Goal: Task Accomplishment & Management: Use online tool/utility

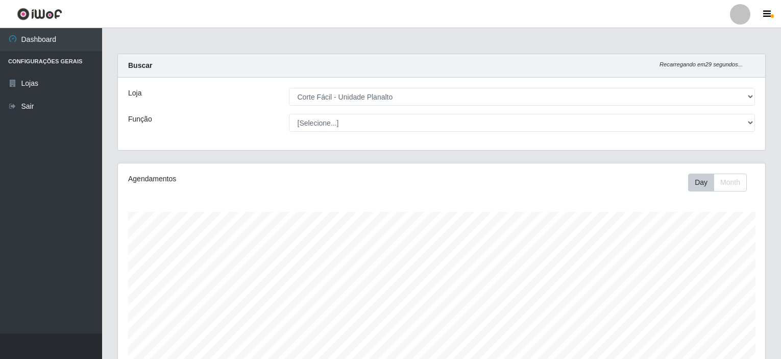
select select "202"
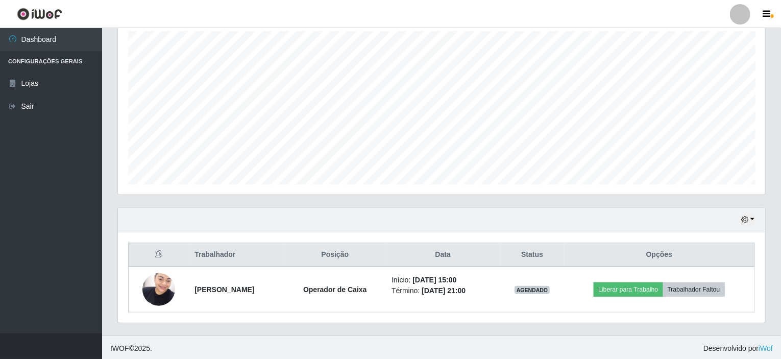
scroll to position [212, 647]
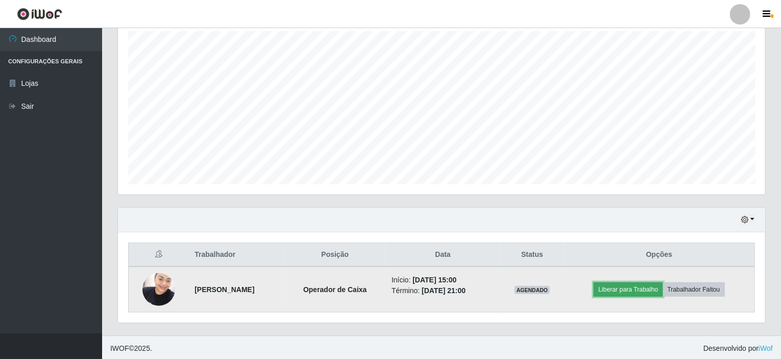
click at [620, 290] on button "Liberar para Trabalho" at bounding box center [628, 289] width 69 height 14
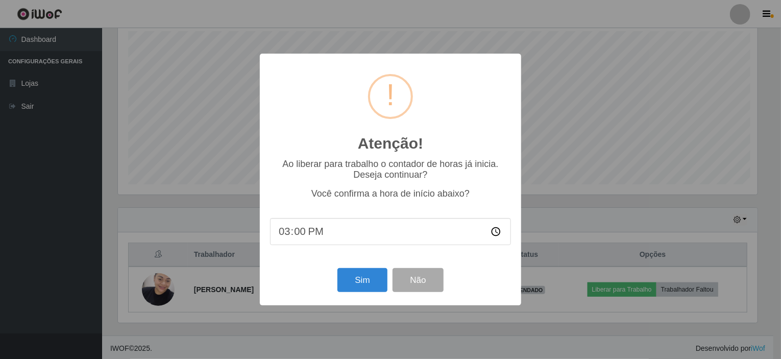
scroll to position [212, 643]
click at [362, 281] on button "Sim" at bounding box center [364, 280] width 50 height 24
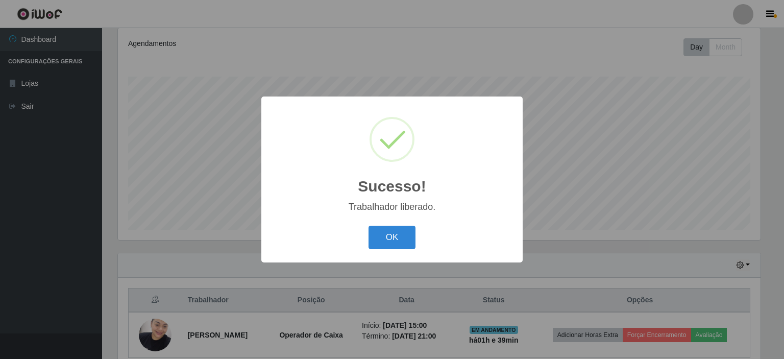
click at [418, 247] on div "OK Cancel" at bounding box center [392, 237] width 241 height 29
click at [386, 236] on button "OK" at bounding box center [392, 238] width 47 height 24
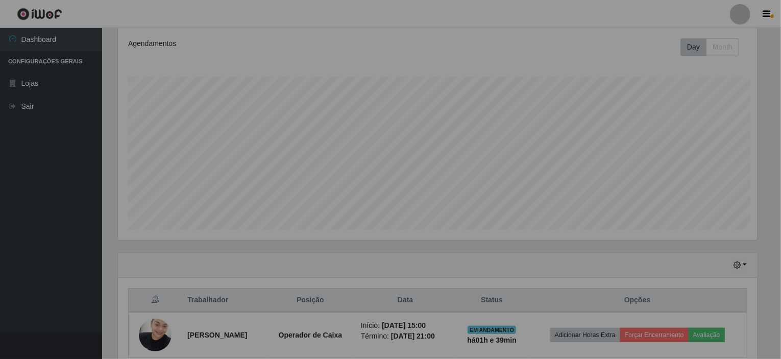
scroll to position [212, 647]
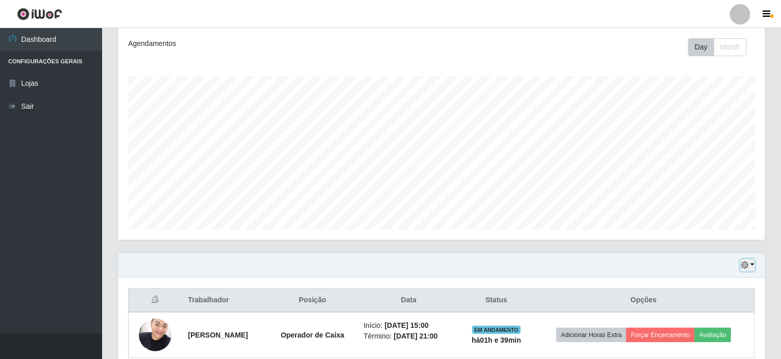
click at [748, 261] on icon "button" at bounding box center [744, 264] width 7 height 7
click at [711, 224] on button "1 Semana" at bounding box center [714, 227] width 81 height 21
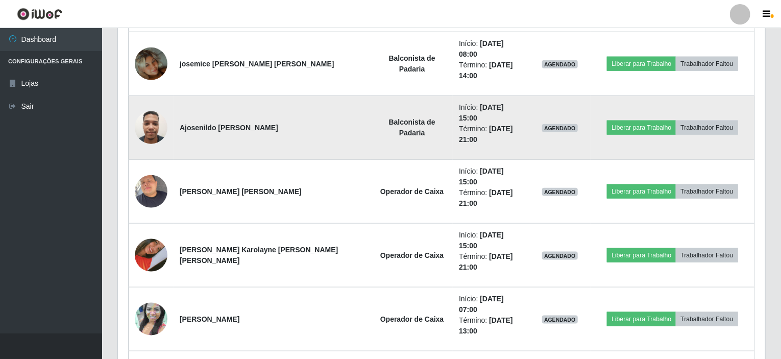
scroll to position [544, 0]
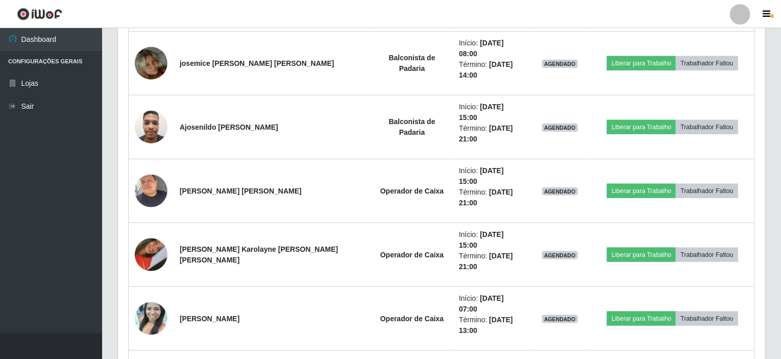
click at [101, 139] on ul "Dashboard Configurações Gerais Lojas Sair" at bounding box center [51, 180] width 102 height 305
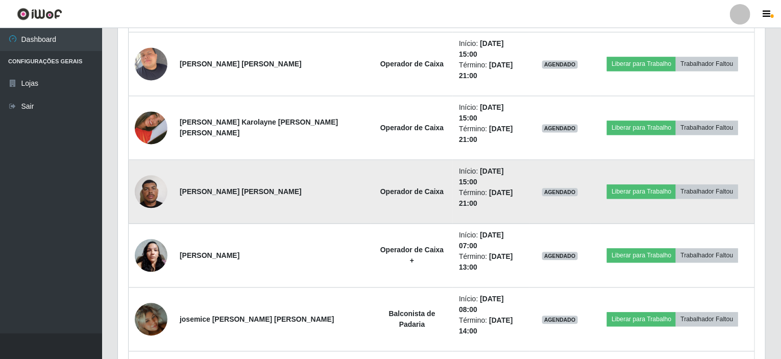
scroll to position [1054, 0]
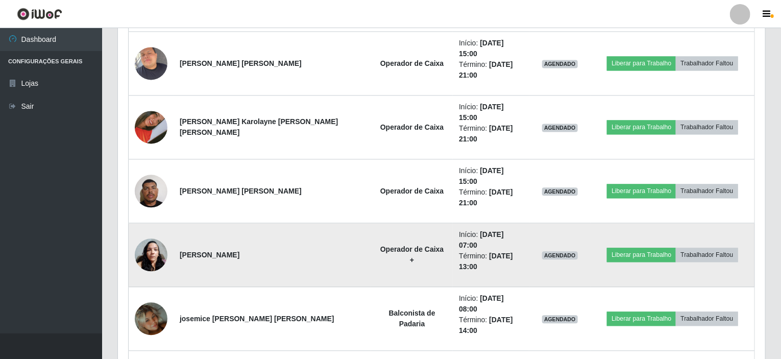
click at [394, 223] on td "Operador de Caixa +" at bounding box center [412, 255] width 82 height 64
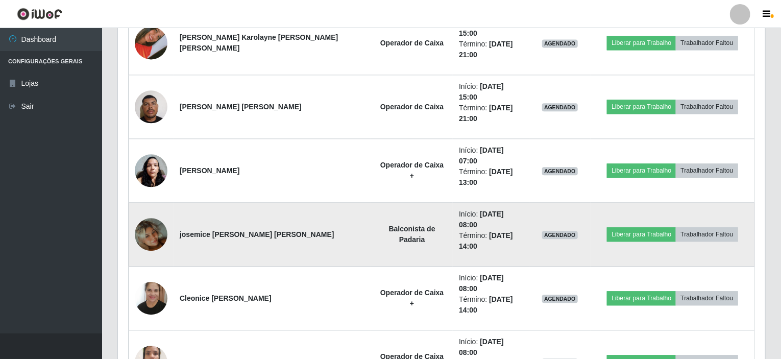
scroll to position [1157, 0]
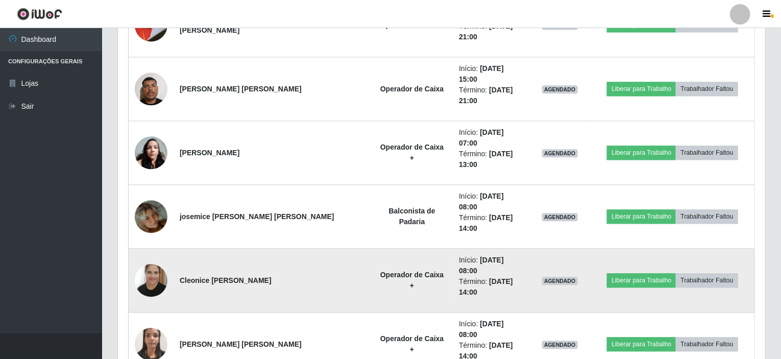
click at [412, 249] on td "Operador de Caixa +" at bounding box center [412, 281] width 82 height 64
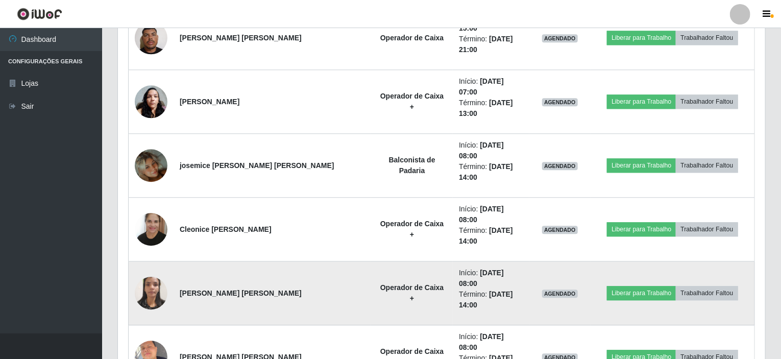
click at [453, 261] on td "Início: [DATE] 08:00 Término: [DATE] 14:00" at bounding box center [491, 293] width 77 height 64
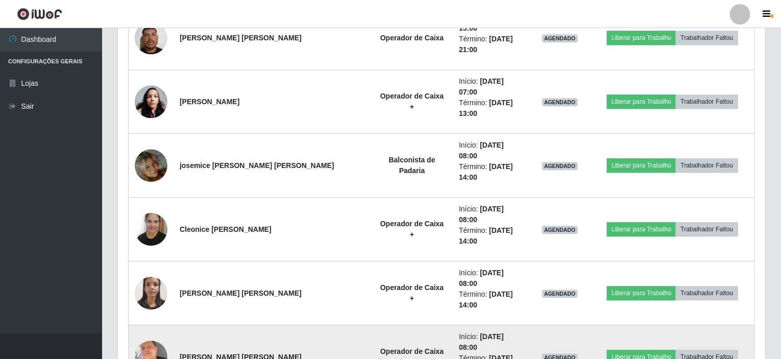
click at [453, 325] on td "Início: [DATE] 08:00 Término: [DATE] 14:00" at bounding box center [491, 357] width 77 height 64
